Goal: Answer question/provide support: Share knowledge or assist other users

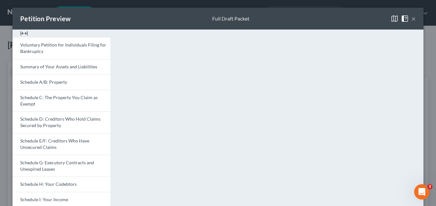
click at [411, 19] on button "×" at bounding box center [413, 19] width 4 height 8
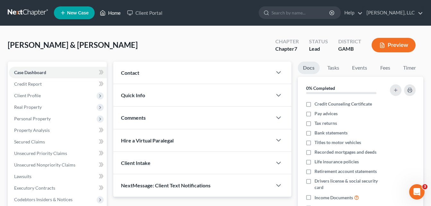
click at [110, 15] on link "Home" at bounding box center [110, 13] width 27 height 12
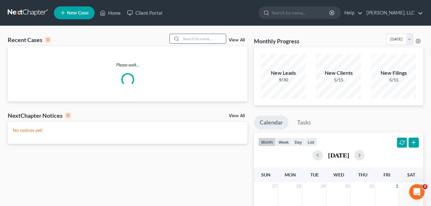
click at [193, 37] on input "search" at bounding box center [203, 38] width 45 height 9
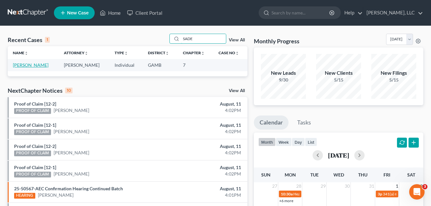
type input "SADE"
click at [23, 66] on link "[PERSON_NAME]" at bounding box center [31, 64] width 36 height 5
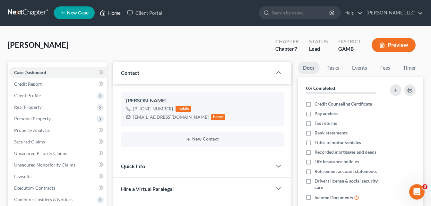
click at [118, 13] on link "Home" at bounding box center [110, 13] width 27 height 12
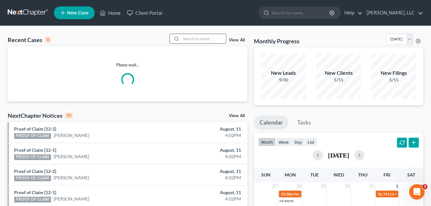
click at [191, 40] on input "search" at bounding box center [203, 38] width 45 height 9
type input "D"
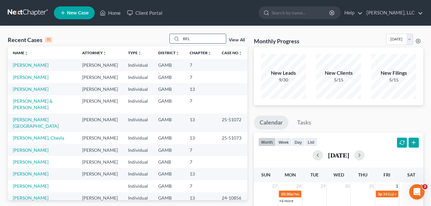
type input "BELL"
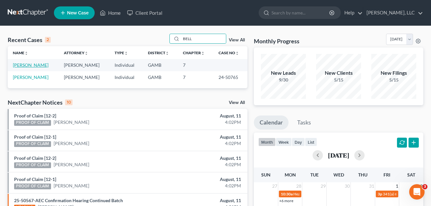
click at [33, 66] on link "[PERSON_NAME]" at bounding box center [31, 64] width 36 height 5
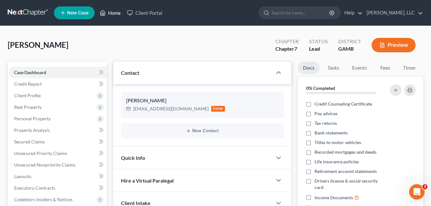
click at [114, 13] on link "Home" at bounding box center [110, 13] width 27 height 12
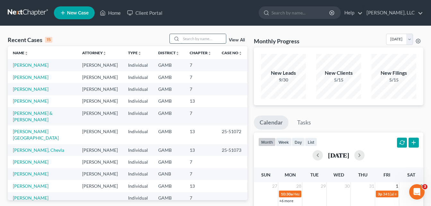
click at [189, 38] on input "search" at bounding box center [203, 38] width 45 height 9
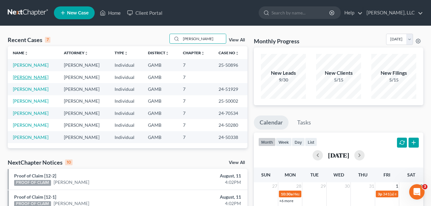
type input "[PERSON_NAME]"
click at [30, 79] on link "[PERSON_NAME]" at bounding box center [31, 76] width 36 height 5
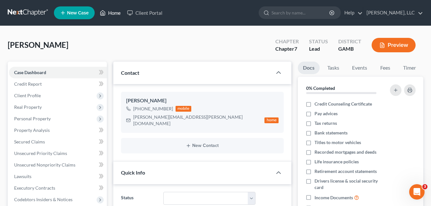
click at [115, 13] on link "Home" at bounding box center [110, 13] width 27 height 12
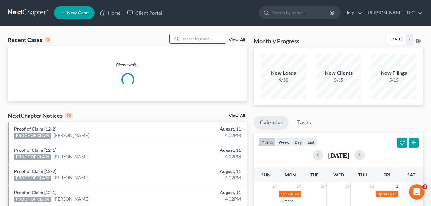
click at [195, 38] on input "search" at bounding box center [203, 38] width 45 height 9
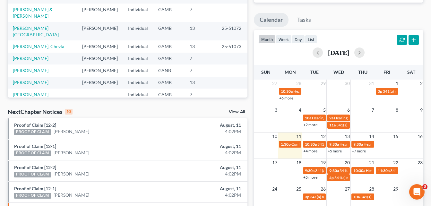
scroll to position [50, 0]
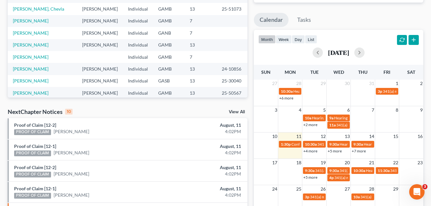
click at [3, 65] on div "Recent Cases 15 View All Name unfold_more expand_more expand_less Attorney unfo…" at bounding box center [215, 138] width 431 height 431
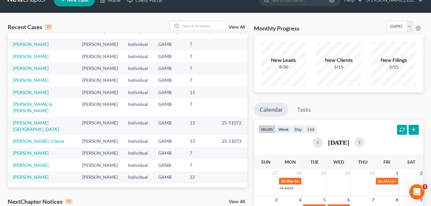
scroll to position [0, 0]
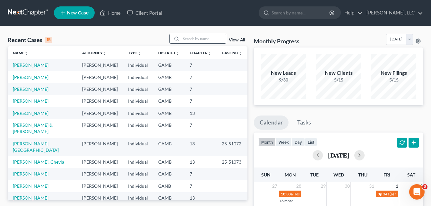
click at [190, 39] on input "search" at bounding box center [203, 38] width 45 height 9
type input "F"
type input "[PERSON_NAME]"
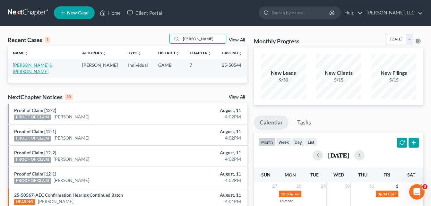
click at [36, 64] on link "[PERSON_NAME] & [PERSON_NAME]" at bounding box center [33, 68] width 40 height 12
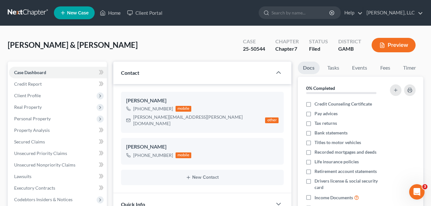
click at [114, 50] on div "[PERSON_NAME] & [PERSON_NAME] Upgraded Case 25-50544 Chapter Chapter 7 Status F…" at bounding box center [216, 48] width 416 height 28
click at [111, 48] on div "[PERSON_NAME] & [PERSON_NAME] Upgraded Case 25-50544 Chapter Chapter 7 Status F…" at bounding box center [216, 48] width 416 height 28
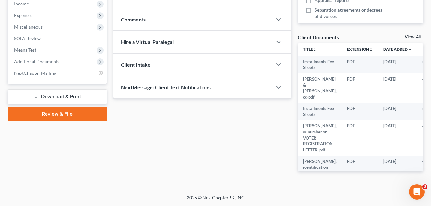
click at [109, 73] on div "Case Dashboard Payments Invoices Payments Payments Credit Report Client Profile" at bounding box center [57, 18] width 106 height 328
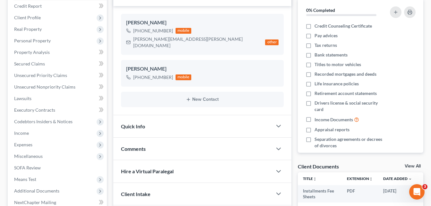
scroll to position [118, 0]
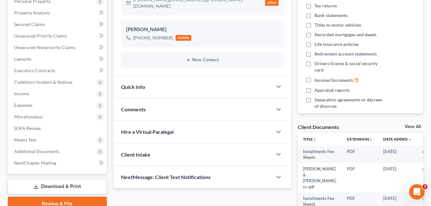
click at [132, 106] on span "Comments" at bounding box center [133, 109] width 25 height 6
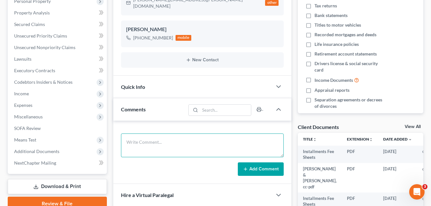
click at [140, 140] on textarea at bounding box center [202, 146] width 163 height 24
type textarea "TITLEMAX PH [PHONE_NUMBER], OPTION 4, THEN OPTION 1 FAX 888- [EMAIL_ADDRESS][DO…"
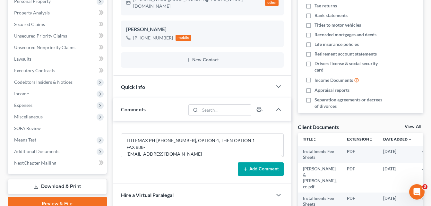
click at [258, 162] on button "Add Comment" at bounding box center [261, 168] width 46 height 13
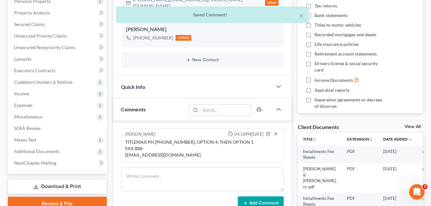
scroll to position [0, 0]
